Goal: Navigation & Orientation: Find specific page/section

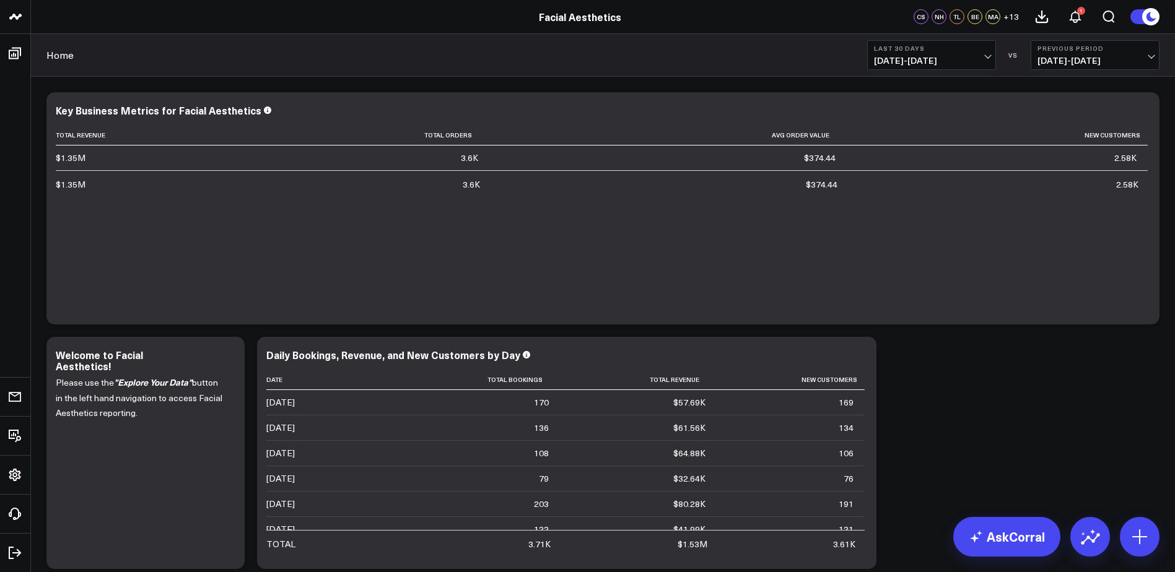
click at [1016, 382] on div "Modify via AI Copy link to widget Ask support Remove Create linked copy Home Te…" at bounding box center [603, 330] width 1126 height 489
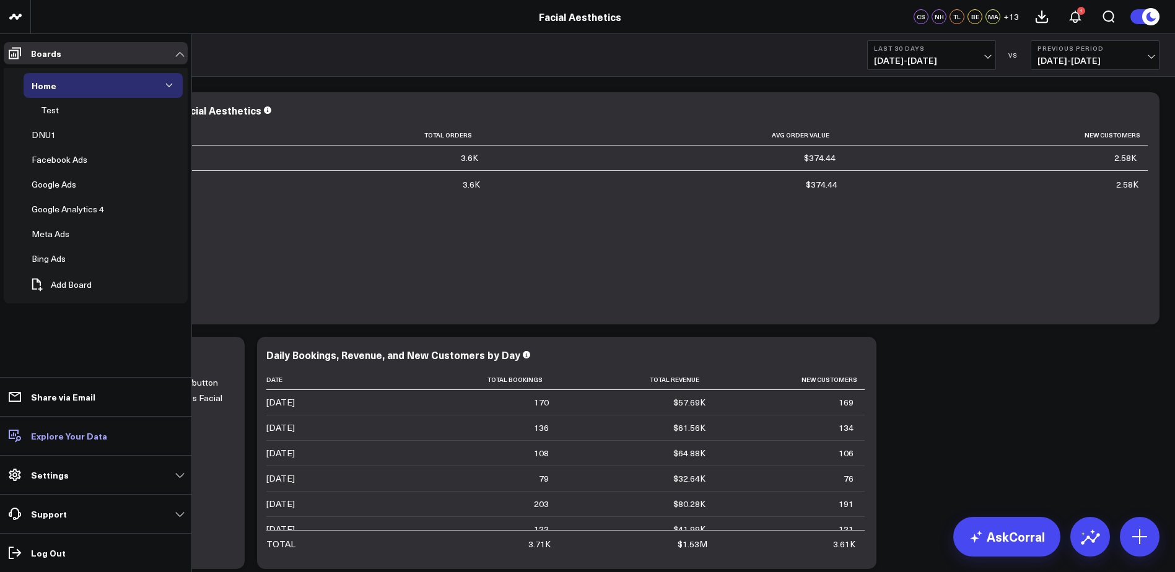
click at [42, 433] on p "Explore Your Data" at bounding box center [69, 436] width 76 height 10
click at [56, 442] on link "Explore Your Data" at bounding box center [96, 436] width 184 height 22
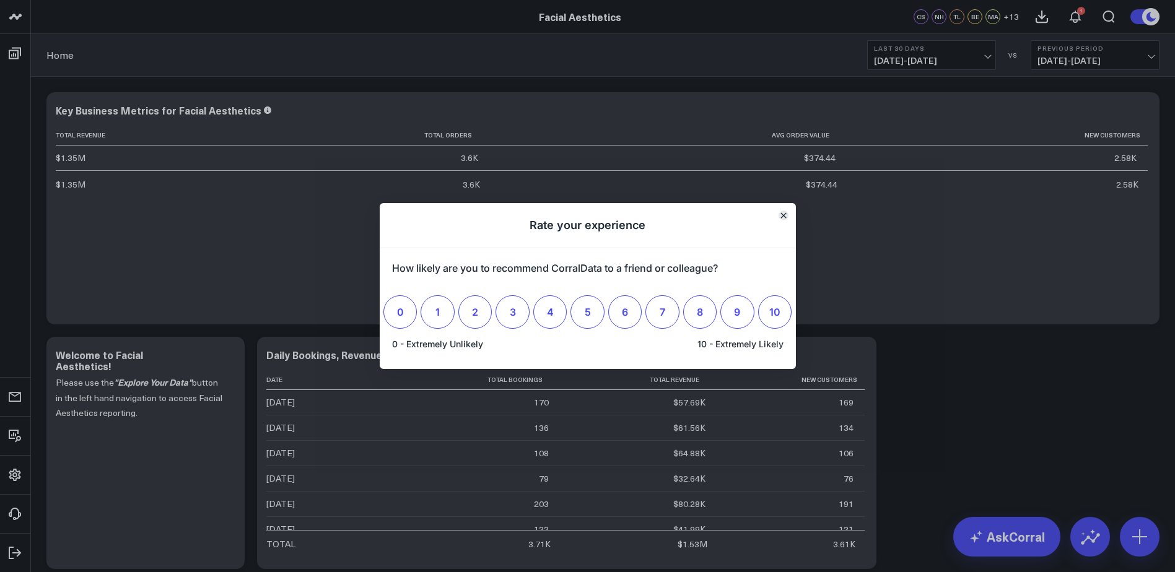
click at [784, 219] on button "Close" at bounding box center [784, 216] width 10 height 10
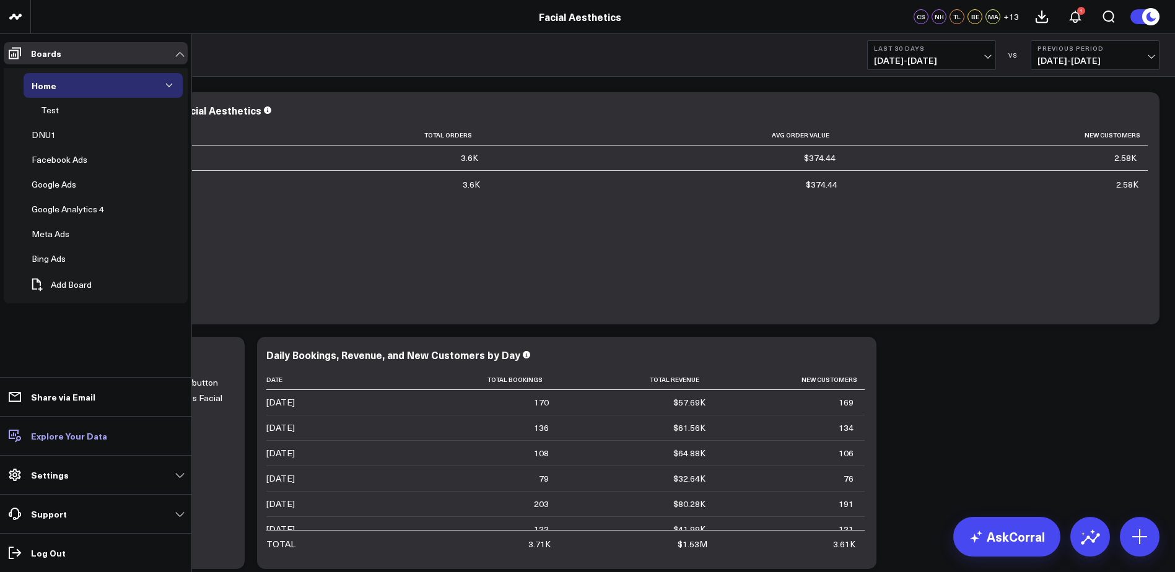
click at [89, 441] on p "Explore Your Data" at bounding box center [69, 436] width 76 height 10
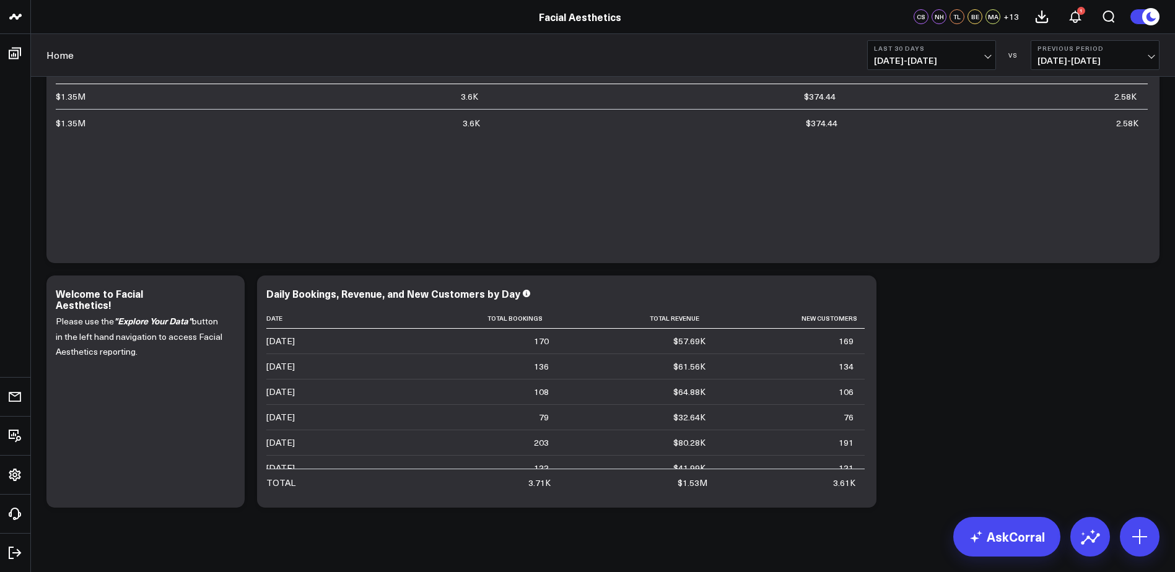
scroll to position [77, 0]
